Goal: Task Accomplishment & Management: Manage account settings

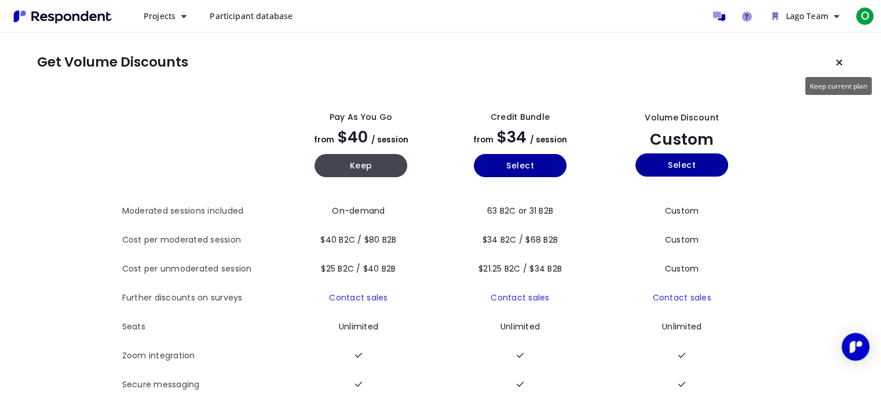
click at [842, 68] on button "Keep current plan" at bounding box center [839, 62] width 23 height 23
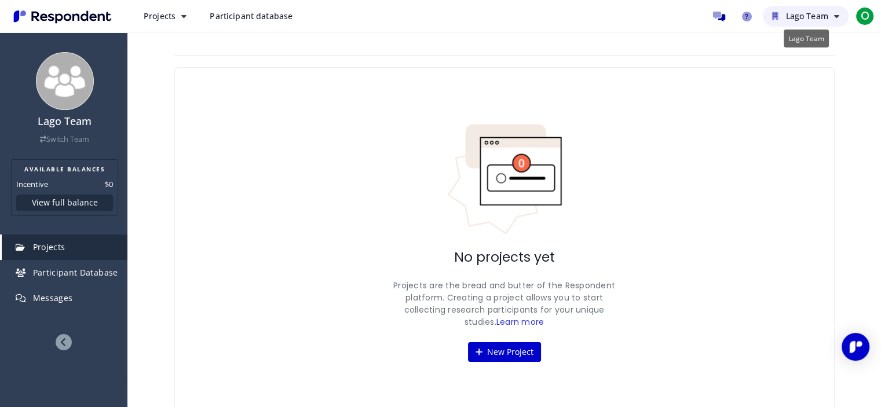
click at [832, 16] on button "Lago Team" at bounding box center [806, 16] width 86 height 21
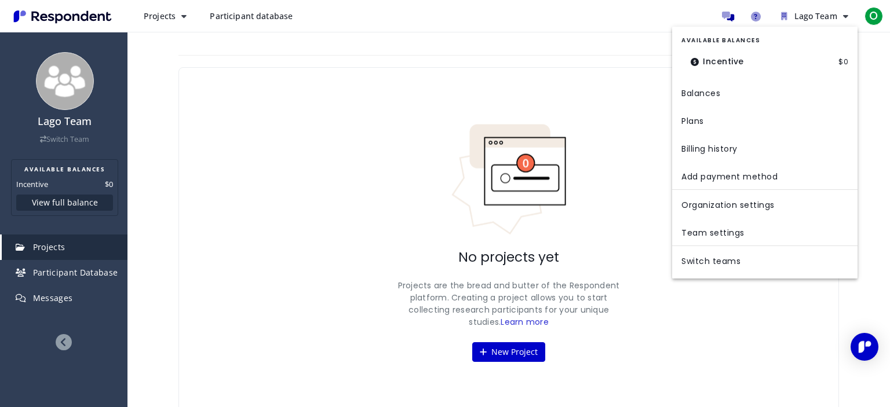
click at [281, 187] on md-backdrop at bounding box center [445, 203] width 890 height 407
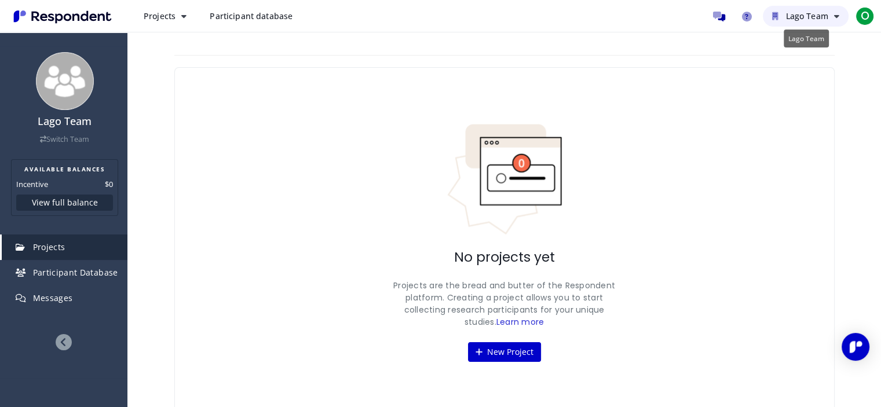
click at [799, 9] on button "Lago Team" at bounding box center [806, 16] width 86 height 21
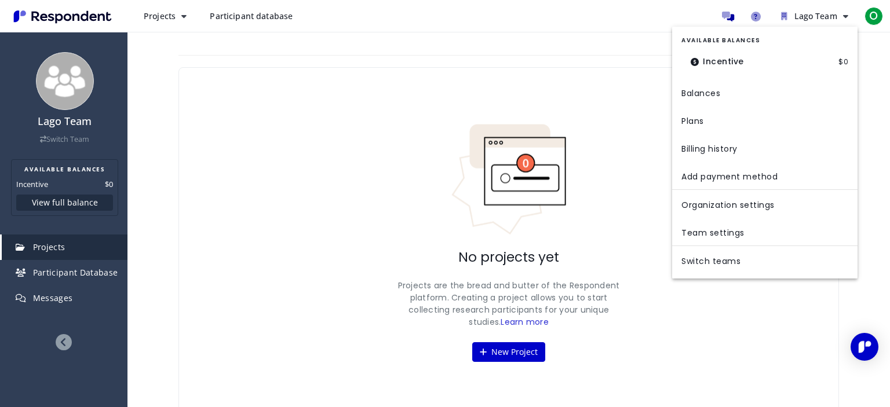
click at [876, 17] on md-backdrop at bounding box center [445, 203] width 890 height 407
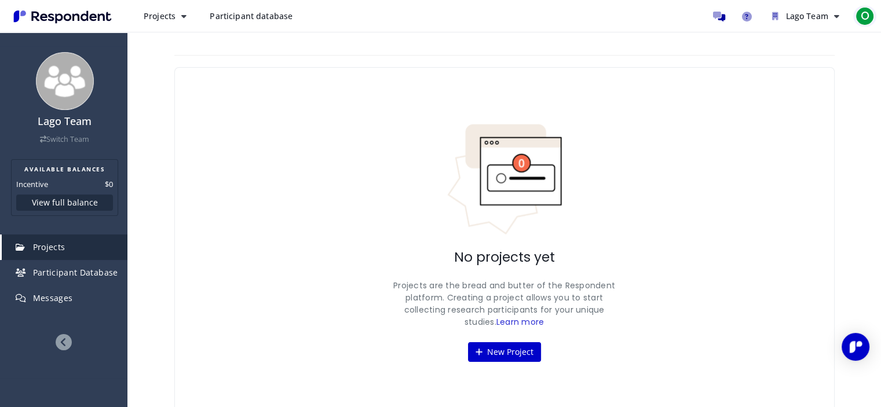
click at [865, 13] on span "O" at bounding box center [865, 16] width 19 height 19
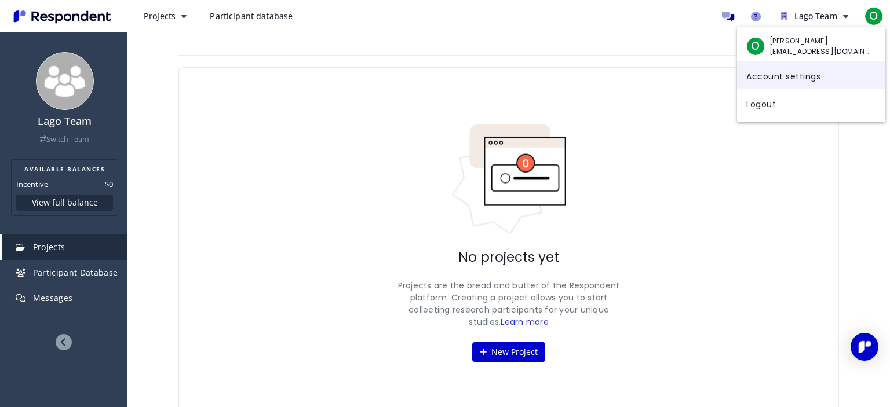
click at [805, 74] on link "Account settings" at bounding box center [811, 75] width 148 height 28
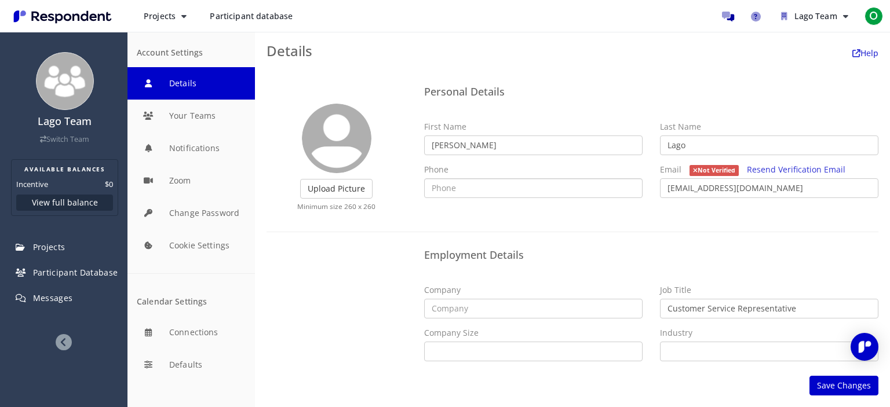
click at [493, 187] on input "text" at bounding box center [533, 188] width 218 height 20
paste input "[PHONE_NUMBER]"
type input "[PHONE_NUMBER]"
click at [833, 386] on button "Save Changes" at bounding box center [843, 386] width 69 height 20
click at [829, 385] on button "Save Changes" at bounding box center [843, 386] width 69 height 20
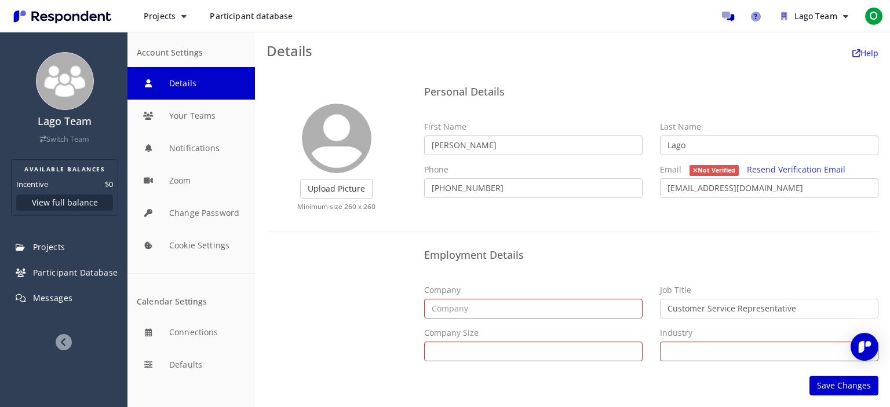
click at [345, 268] on div "Employment Details Company Job Title Customer Service Representative Company Si…" at bounding box center [572, 307] width 629 height 126
click at [202, 129] on button "Your Teams" at bounding box center [190, 116] width 127 height 32
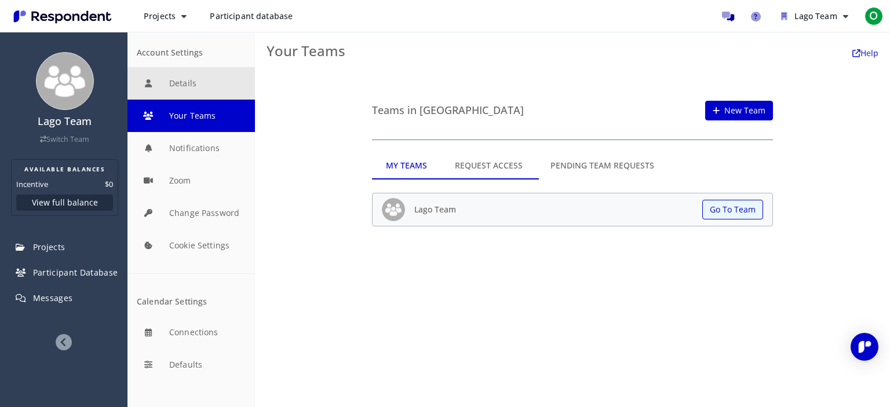
click at [206, 90] on button "Details" at bounding box center [190, 83] width 127 height 32
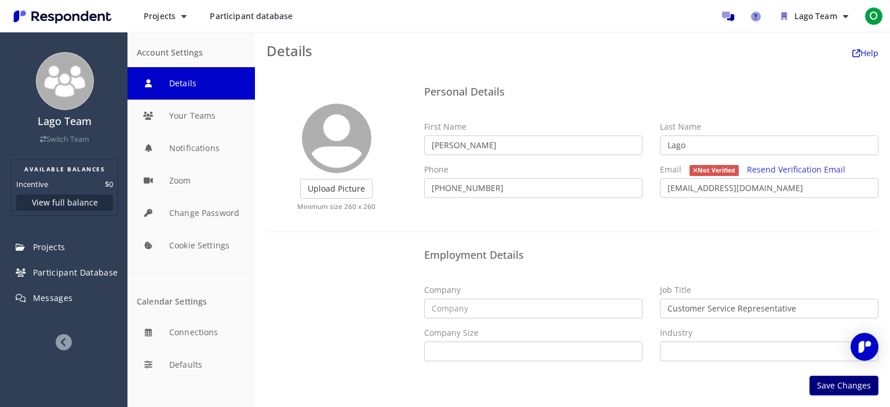
click at [846, 385] on button "Save Changes" at bounding box center [843, 386] width 69 height 20
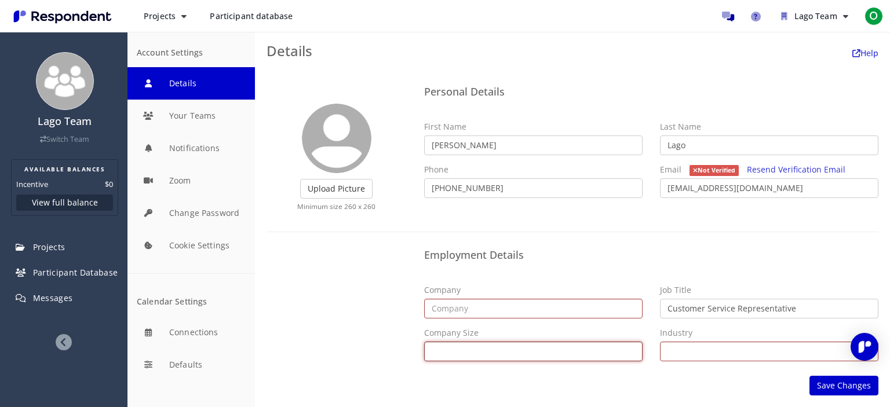
click at [554, 354] on select "Self Employed 1 - 10 11 - 50 51 - 200 201 - 500 501 - 1,000 1,001 - 5,000 5,001…" at bounding box center [533, 352] width 218 height 20
click at [451, 353] on select "Self Employed 1 - 10 11 - 50 51 - 200 201 - 500 501 - 1,000 1,001 - 5,000 5,001…" at bounding box center [533, 352] width 218 height 20
click at [424, 342] on select "Self Employed 1 - 10 11 - 50 51 - 200 201 - 500 501 - 1,000 1,001 - 5,000 5,001…" at bounding box center [533, 352] width 218 height 20
click at [473, 351] on select "Self Employed 1 - 10 11 - 50 51 - 200 201 - 500 501 - 1,000 1,001 - 5,000 5,001…" at bounding box center [533, 352] width 218 height 20
select select "string:selfemployed"
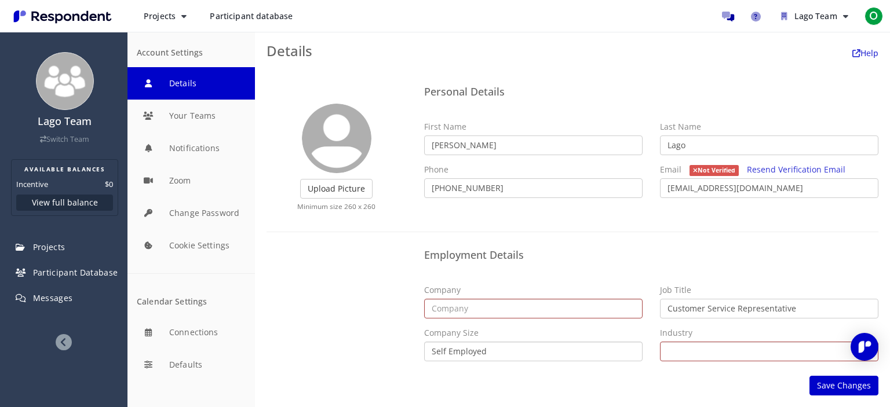
click at [424, 342] on select "Self Employed 1 - 10 11 - 50 51 - 200 201 - 500 501 - 1,000 1,001 - 5,000 5,001…" at bounding box center [533, 352] width 218 height 20
click at [458, 309] on input "text" at bounding box center [533, 309] width 218 height 20
type input "Lago Inc."
click at [692, 354] on select "Alternative Dispute Resolution Alternative Medicine Animation Apparel & Fashion…" at bounding box center [769, 352] width 218 height 20
select select "string:Telecommunications"
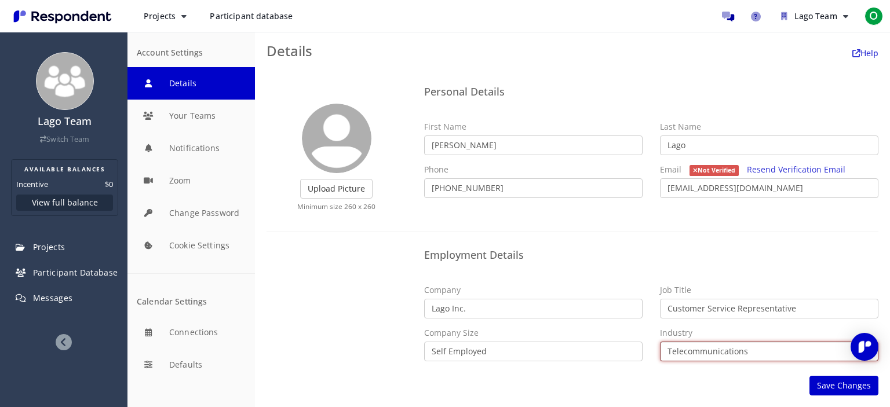
click at [660, 342] on select "Alternative Dispute Resolution Alternative Medicine Animation Apparel & Fashion…" at bounding box center [769, 352] width 218 height 20
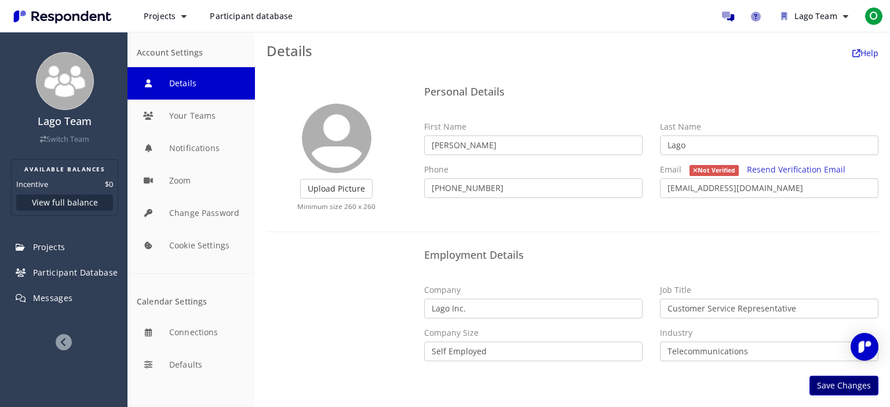
click at [825, 384] on button "Save Changes" at bounding box center [843, 386] width 69 height 20
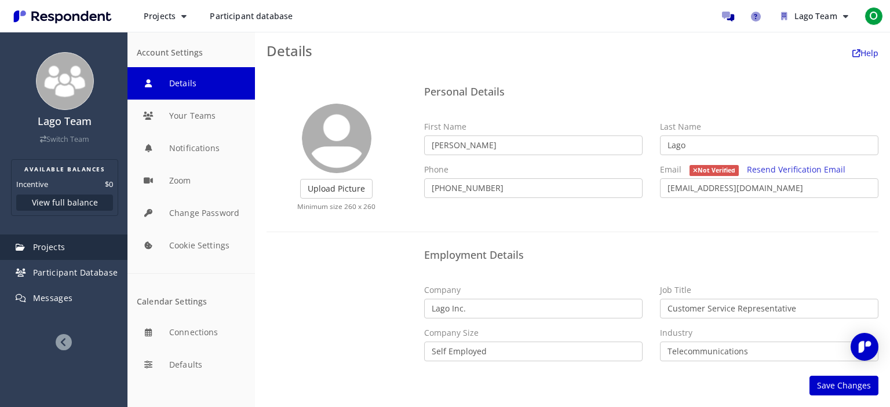
click at [71, 248] on link "Projects" at bounding box center [65, 247] width 126 height 25
click at [26, 245] on em at bounding box center [23, 247] width 14 height 8
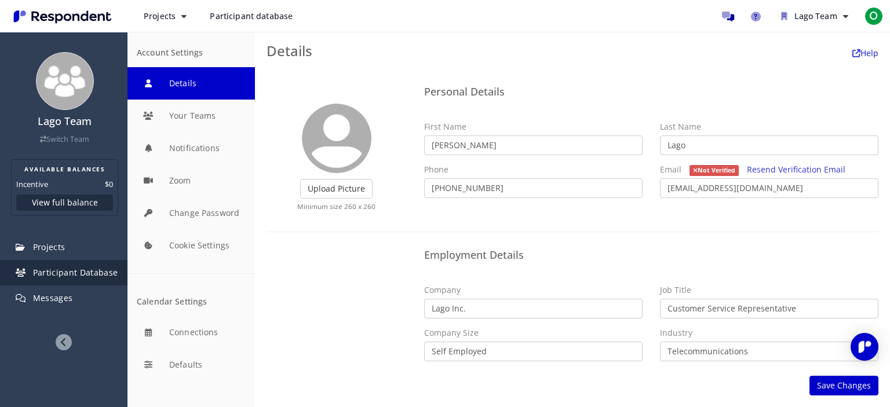
click at [48, 273] on span "Participant Database" at bounding box center [75, 272] width 85 height 11
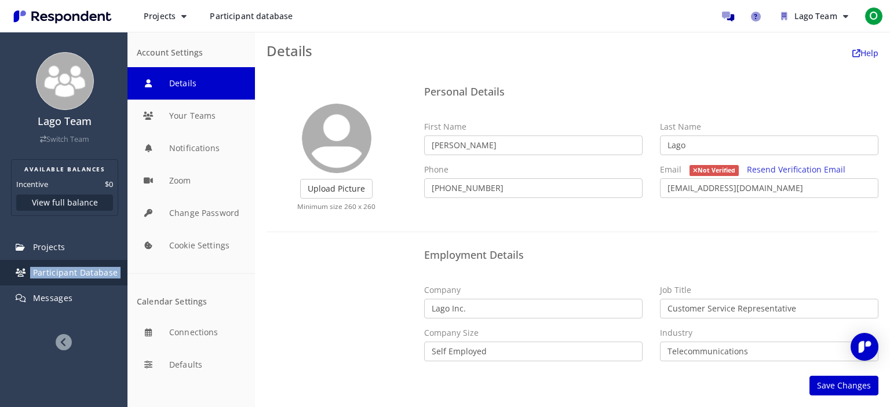
click at [48, 273] on span "Participant Database" at bounding box center [75, 272] width 85 height 11
click at [115, 323] on ul "Lago Team Switch Team AVAILABLE BALANCES Incentive $0 View full balance Project…" at bounding box center [63, 204] width 127 height 316
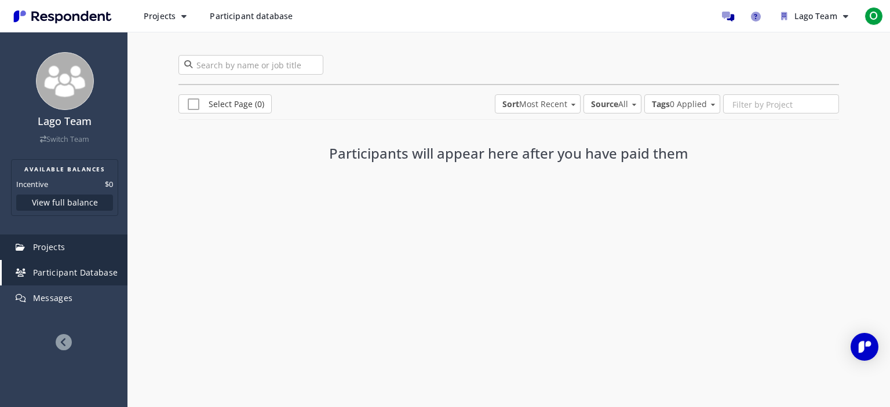
click at [38, 247] on span "Projects" at bounding box center [49, 247] width 32 height 11
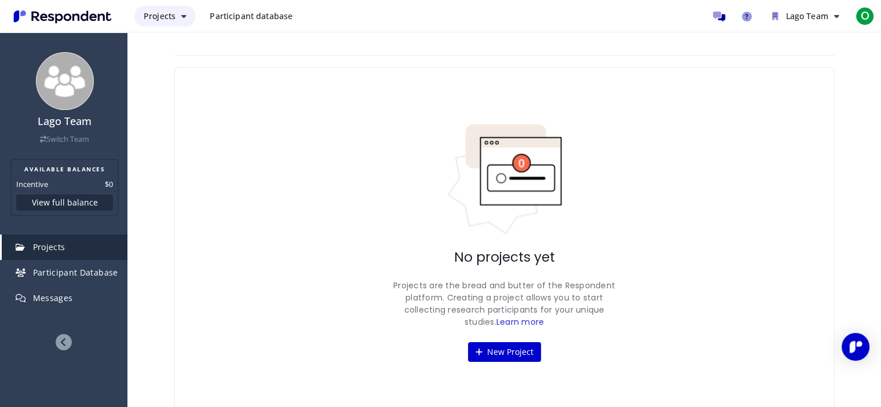
click at [166, 13] on span "Projects" at bounding box center [160, 15] width 32 height 11
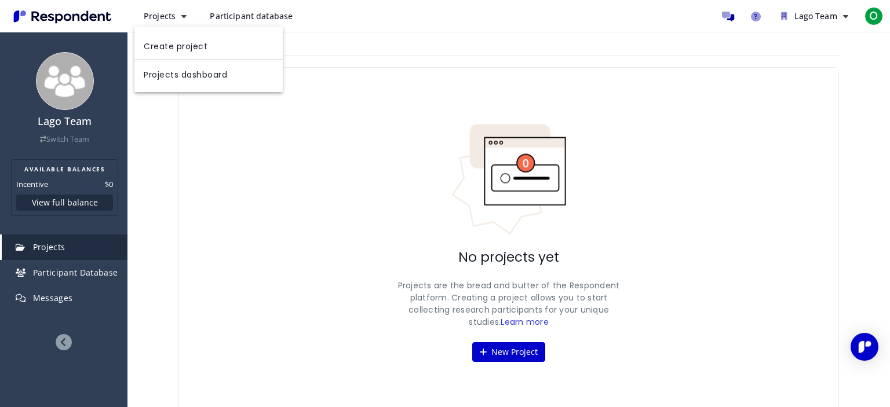
click at [219, 105] on md-backdrop at bounding box center [445, 203] width 890 height 407
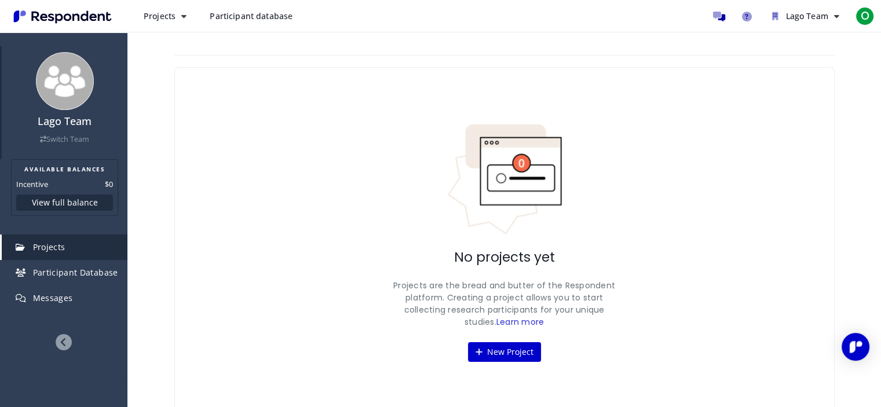
click at [72, 96] on img at bounding box center [65, 81] width 58 height 58
click at [76, 205] on button "View full balance" at bounding box center [64, 203] width 97 height 16
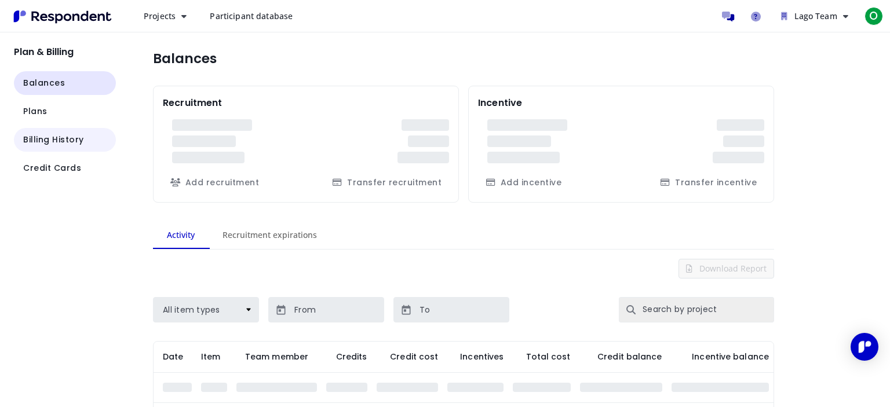
click at [206, 202] on div "Plan & Billing Balances Plans Billing History Credit Cards Balances Recruitment…" at bounding box center [445, 203] width 890 height 407
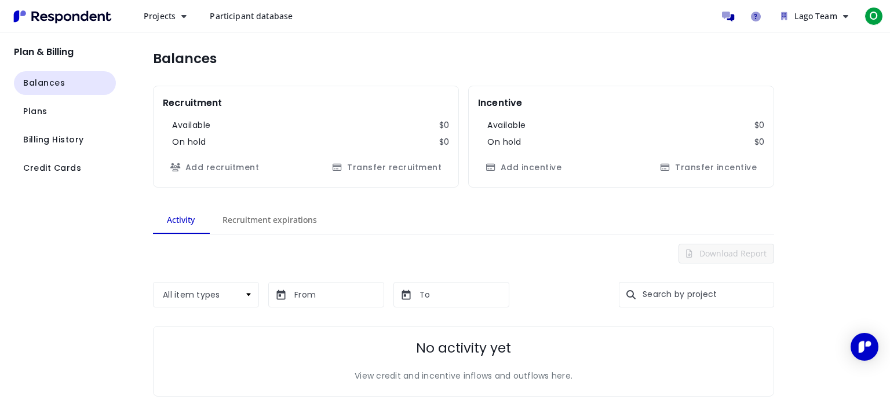
click at [63, 17] on img "Main navigation" at bounding box center [62, 16] width 107 height 19
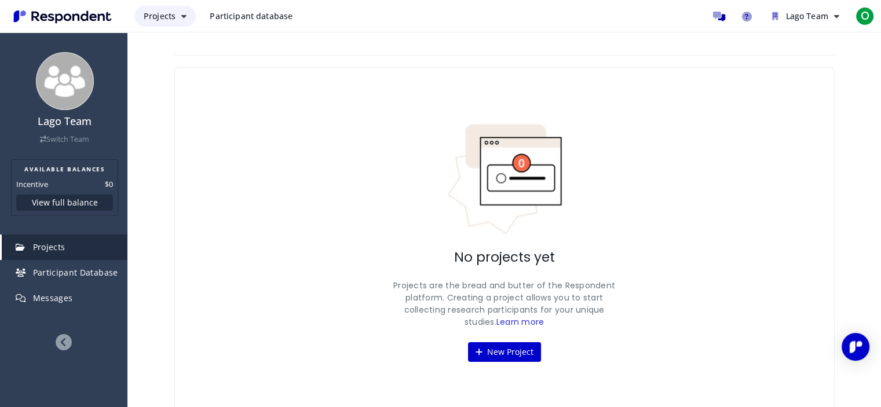
click at [174, 20] on span "Projects" at bounding box center [160, 15] width 32 height 11
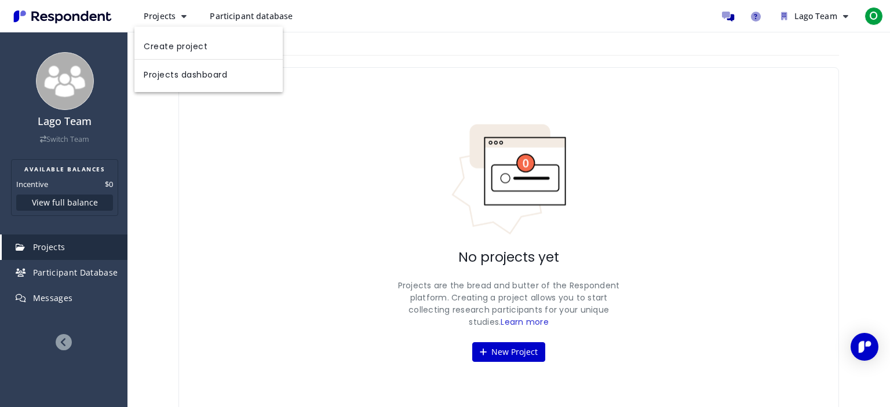
click at [236, 19] on md-backdrop at bounding box center [445, 203] width 890 height 407
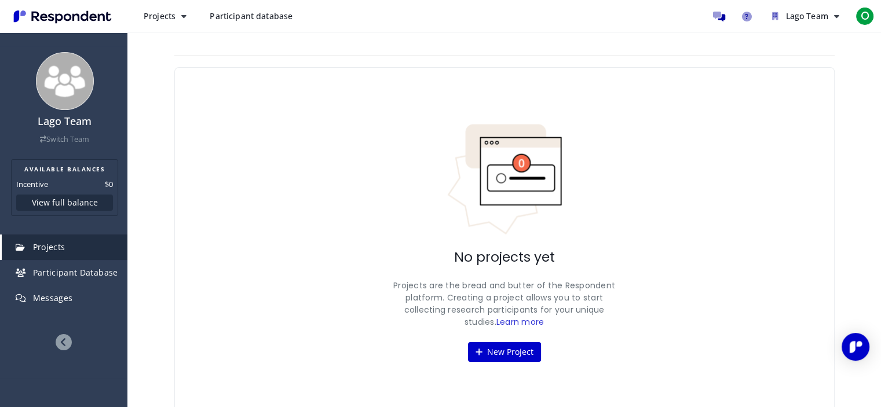
click at [236, 19] on span "Participant database" at bounding box center [251, 15] width 83 height 11
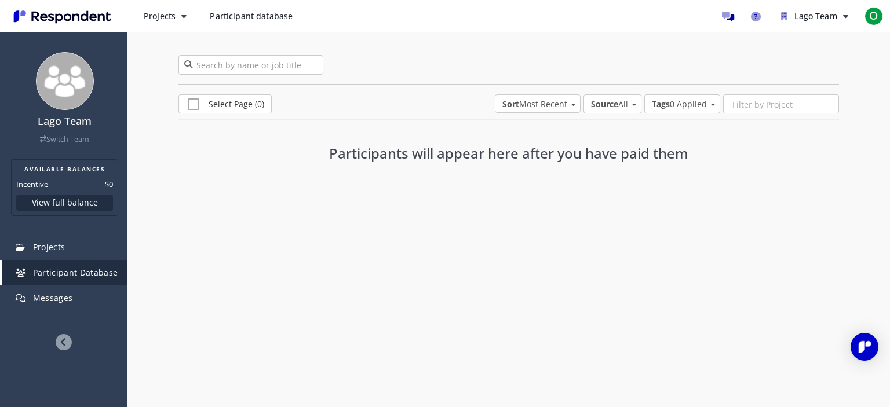
click at [532, 108] on span "Sort Most Recent" at bounding box center [534, 104] width 65 height 12
click at [660, 146] on md-backdrop at bounding box center [445, 203] width 890 height 407
click at [867, 21] on span "O" at bounding box center [873, 16] width 19 height 19
click at [693, 211] on md-backdrop at bounding box center [445, 203] width 890 height 407
click at [152, 18] on span "Projects" at bounding box center [160, 15] width 32 height 11
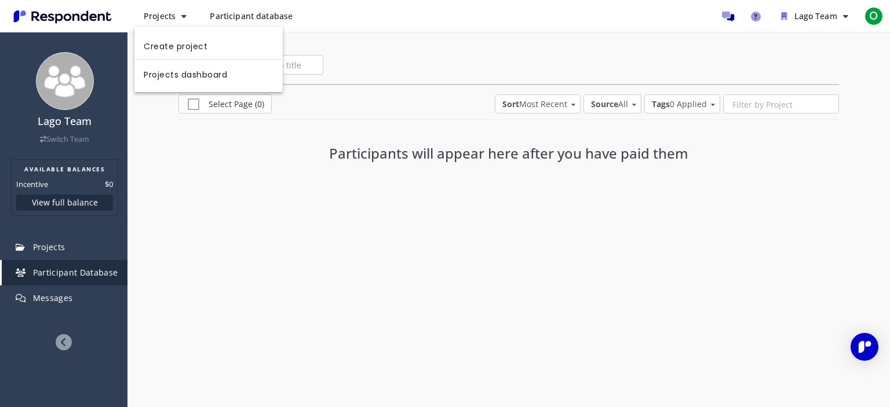
click at [220, 158] on md-backdrop at bounding box center [445, 203] width 890 height 407
click at [872, 18] on span "O" at bounding box center [873, 16] width 19 height 19
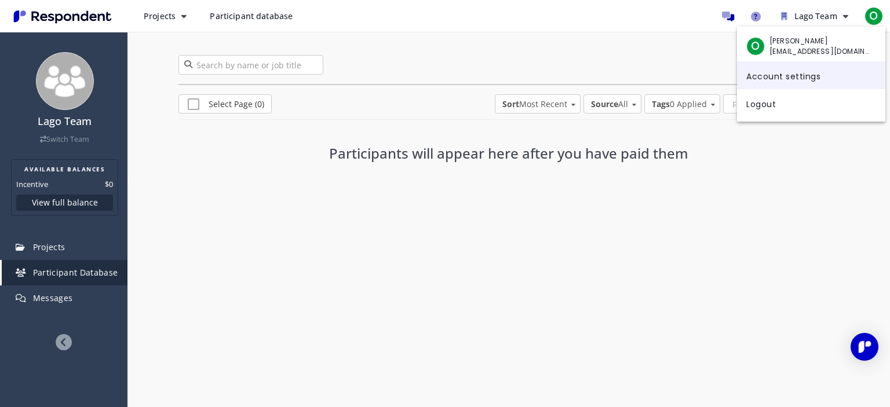
click at [781, 76] on link "Account settings" at bounding box center [811, 75] width 148 height 28
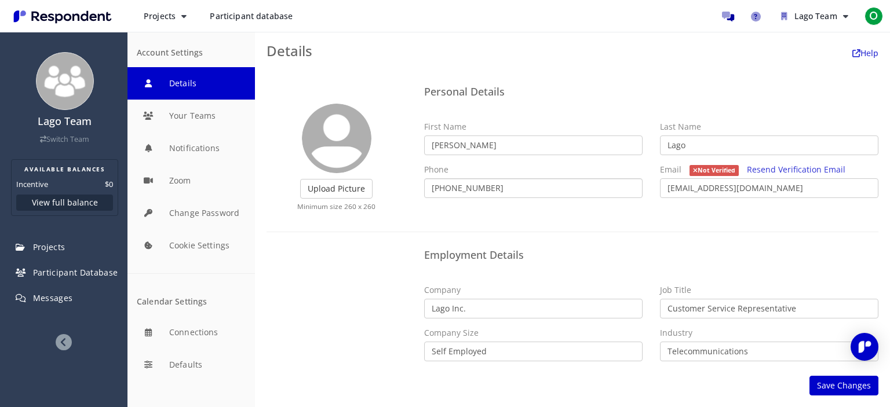
click at [507, 189] on input "[PHONE_NUMBER]" at bounding box center [533, 188] width 218 height 20
click at [827, 381] on button "Save Changes" at bounding box center [843, 386] width 69 height 20
click at [843, 388] on button "Save Changes" at bounding box center [843, 386] width 69 height 20
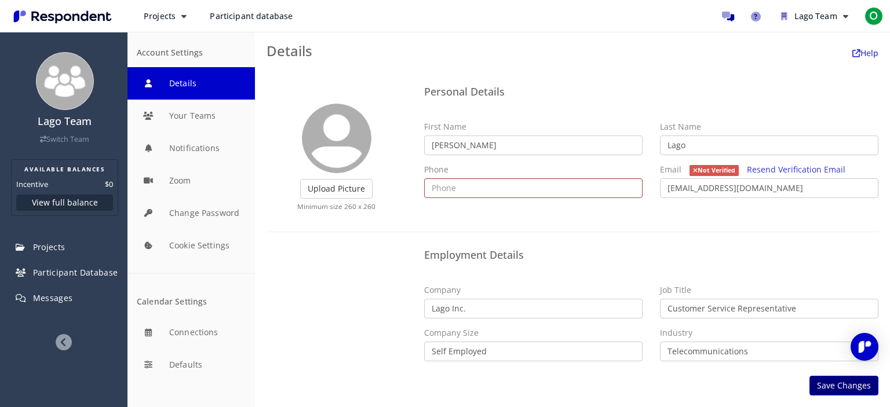
click at [843, 388] on button "Save Changes" at bounding box center [843, 386] width 69 height 20
click at [871, 19] on span "O" at bounding box center [873, 16] width 19 height 19
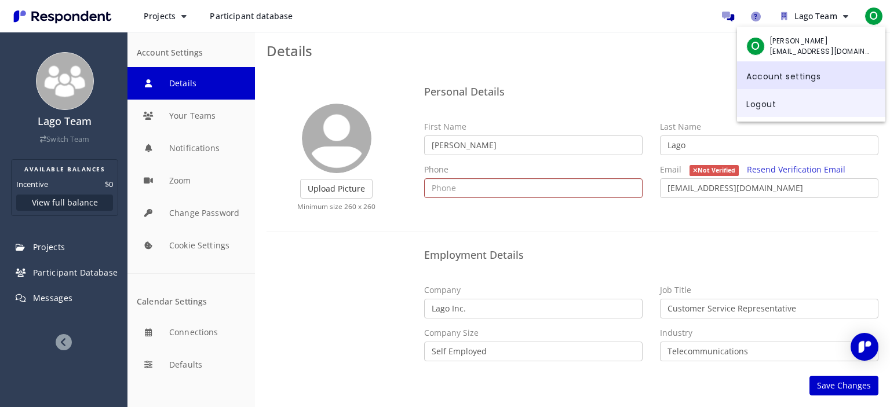
click at [765, 104] on link "Logout" at bounding box center [811, 103] width 148 height 28
